Goal: Communication & Community: Answer question/provide support

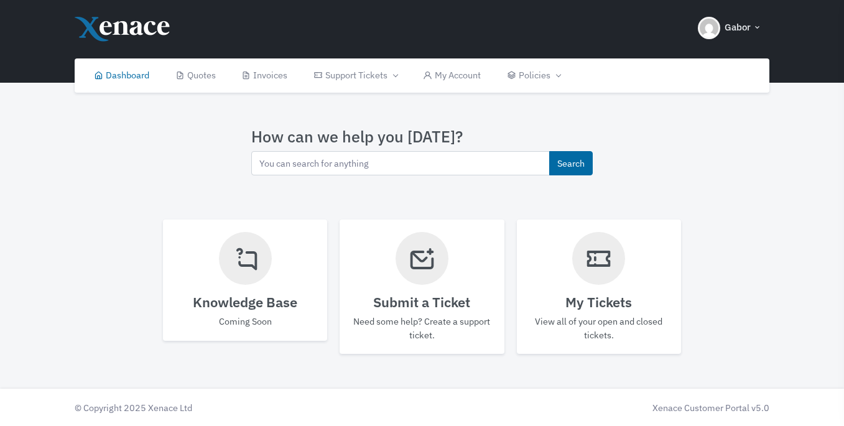
click at [129, 30] on img at bounding box center [124, 29] width 99 height 28
click at [131, 29] on img at bounding box center [124, 29] width 99 height 28
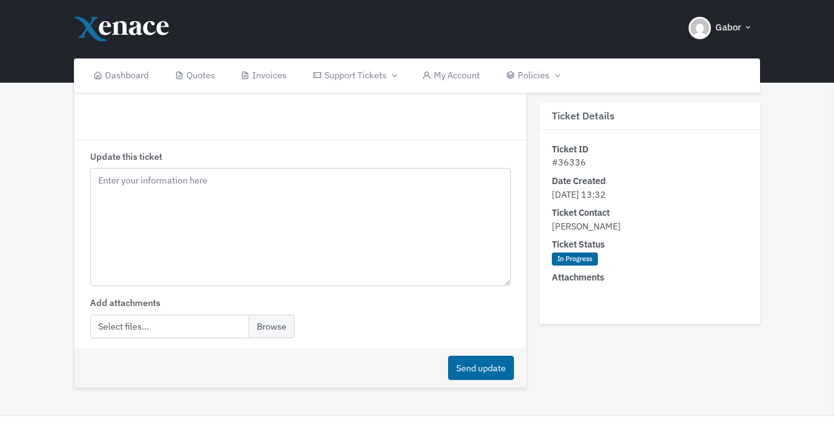
scroll to position [471, 0]
click at [237, 183] on textarea "Update this ticket" at bounding box center [300, 224] width 421 height 118
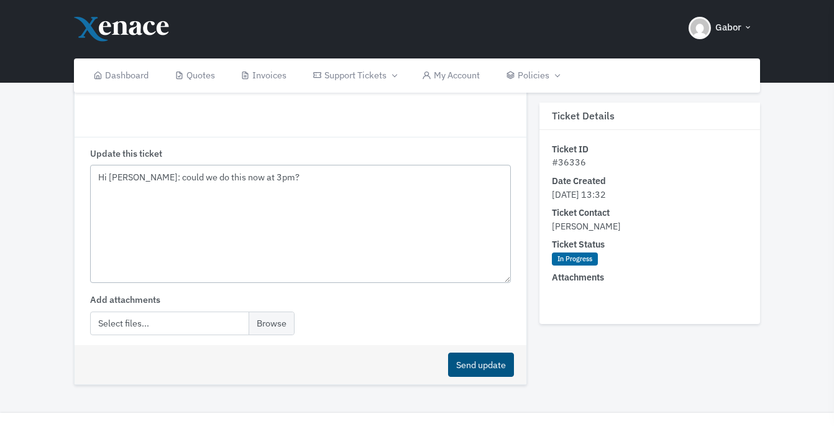
type textarea "Hi [PERSON_NAME]: could we do this now at 3pm?"
click at [494, 367] on button "Send update" at bounding box center [481, 364] width 66 height 24
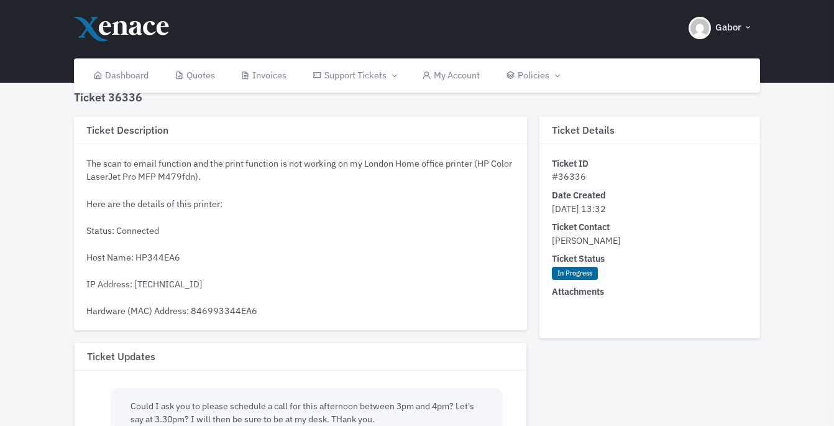
scroll to position [25, 0]
